Goal: Book appointment/travel/reservation

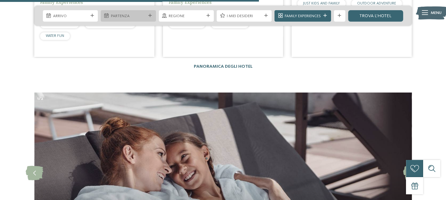
scroll to position [1620, 0]
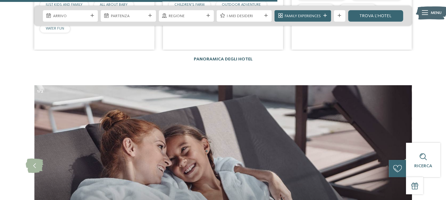
click at [226, 57] on link "Panoramica degli hotel" at bounding box center [223, 59] width 59 height 4
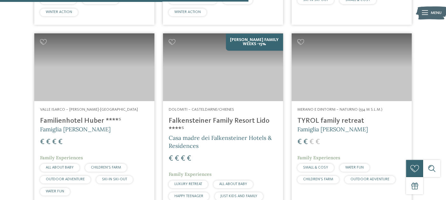
scroll to position [1080, 0]
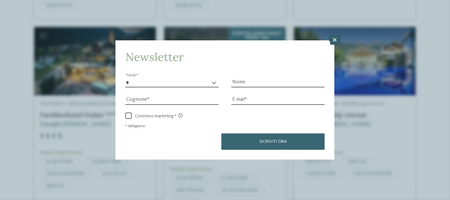
click at [335, 37] on icon at bounding box center [335, 40] width 12 height 10
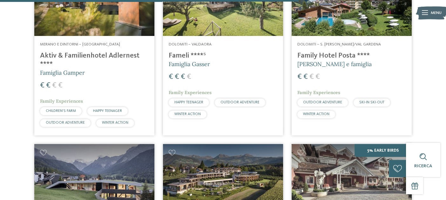
scroll to position [1302, 0]
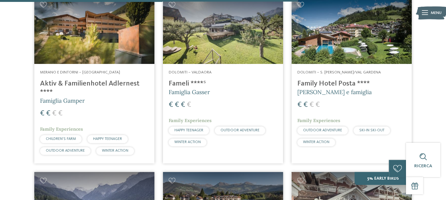
click at [178, 79] on h4 "Fameli ****ˢ" at bounding box center [223, 83] width 109 height 9
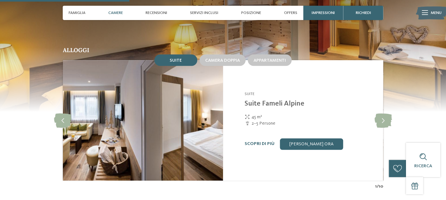
scroll to position [508, 0]
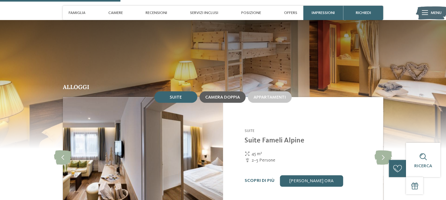
click at [231, 95] on span "Camera doppia" at bounding box center [222, 97] width 35 height 4
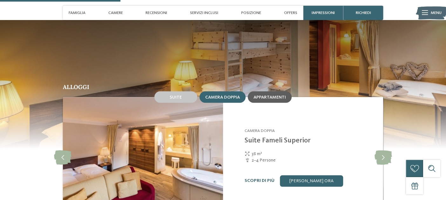
click at [281, 93] on div "Appartamenti" at bounding box center [270, 96] width 44 height 11
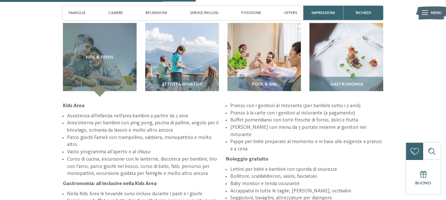
scroll to position [826, 0]
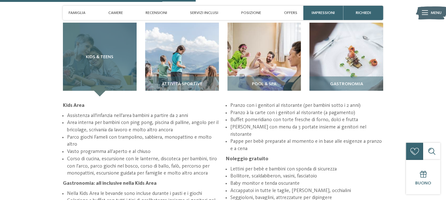
click at [87, 55] on span "Kids & Teens" at bounding box center [100, 57] width 28 height 5
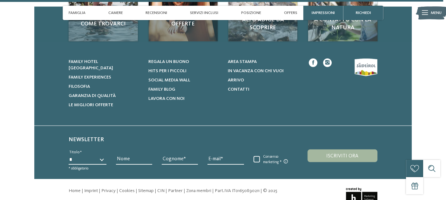
scroll to position [1883, 0]
